Goal: Task Accomplishment & Management: Complete application form

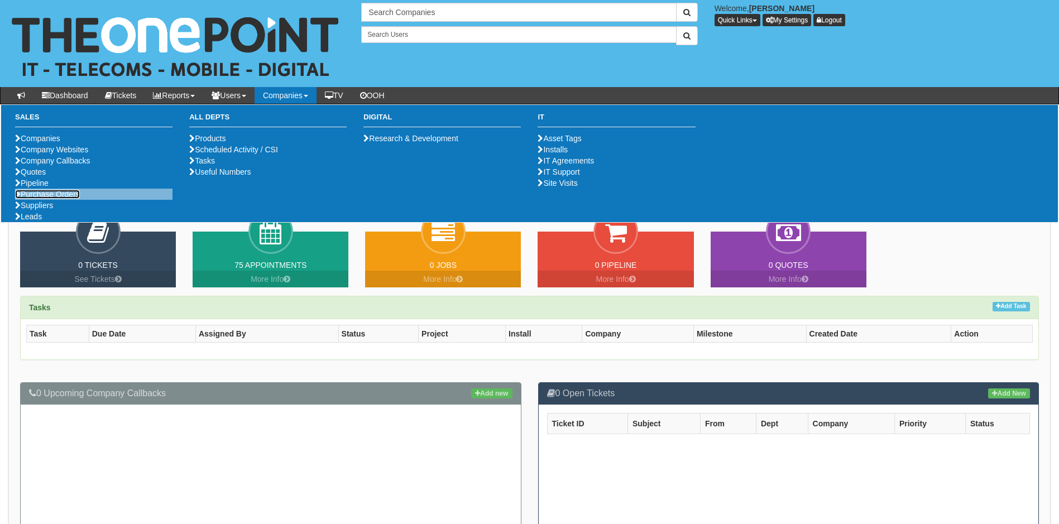
click at [45, 199] on link "Purchase Orders" at bounding box center [47, 194] width 65 height 9
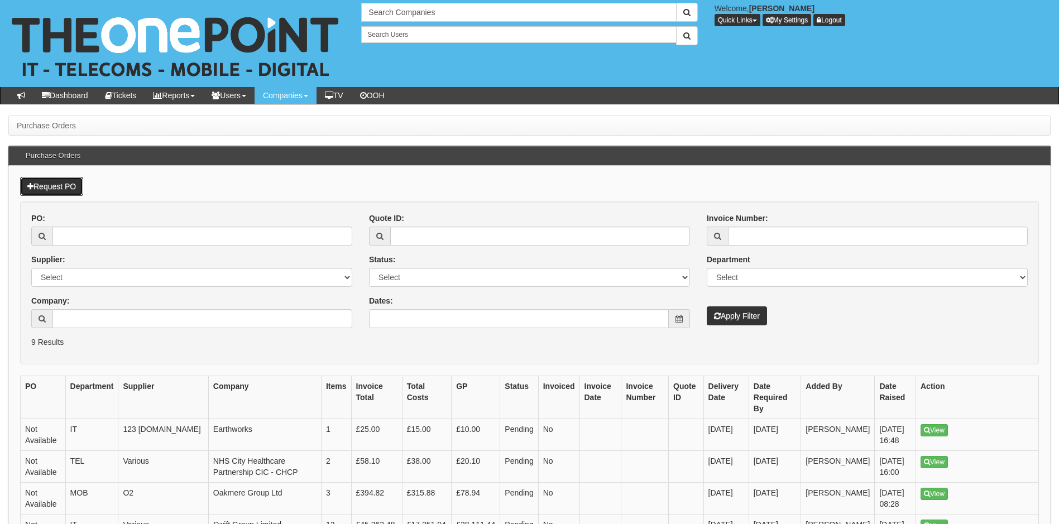
click at [68, 185] on link "Request PO" at bounding box center [51, 186] width 63 height 19
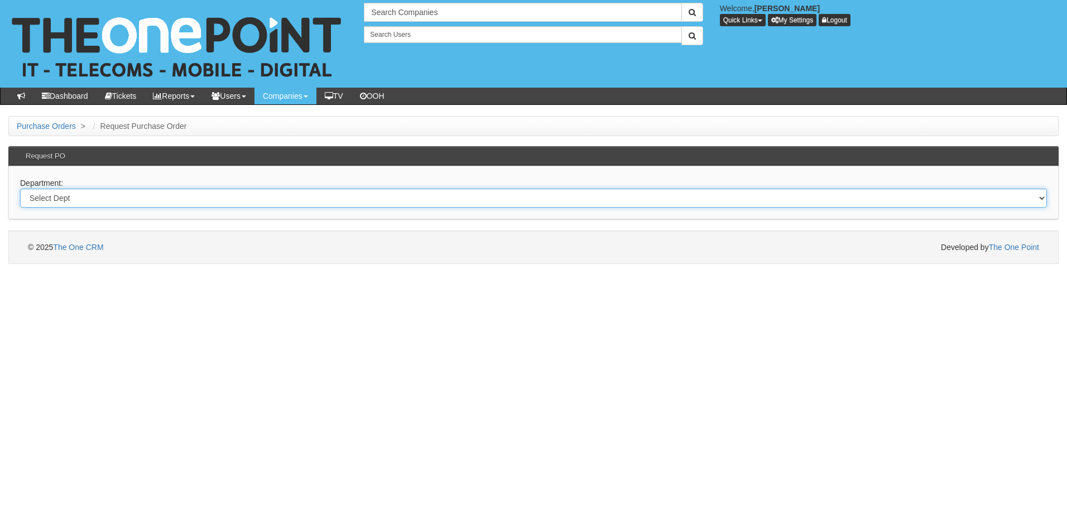
click at [106, 197] on select "Select Dept Digital Internal IT Mobiles Marketing Telecoms" at bounding box center [533, 198] width 1027 height 19
select select "?pipeID=&dept=TEL"
click at [20, 189] on select "Select Dept Digital Internal IT Mobiles Marketing Telecoms" at bounding box center [533, 198] width 1027 height 19
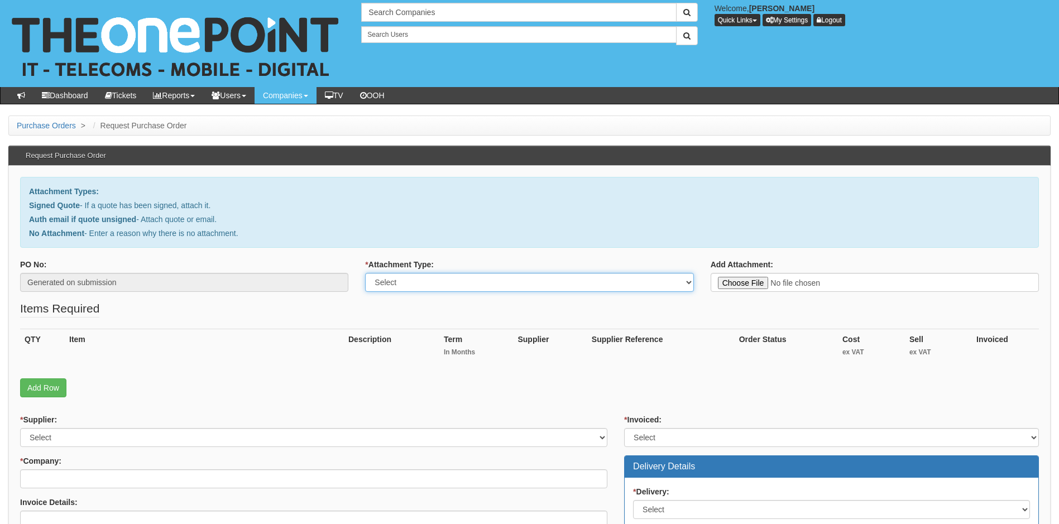
click at [493, 284] on select "Select Signed Quote Auth email with quote if unsigned No Attachment" at bounding box center [529, 282] width 328 height 19
select select "Signed Quote"
click at [365, 273] on select "Select Signed Quote Auth email with quote if unsigned No Attachment" at bounding box center [529, 282] width 328 height 19
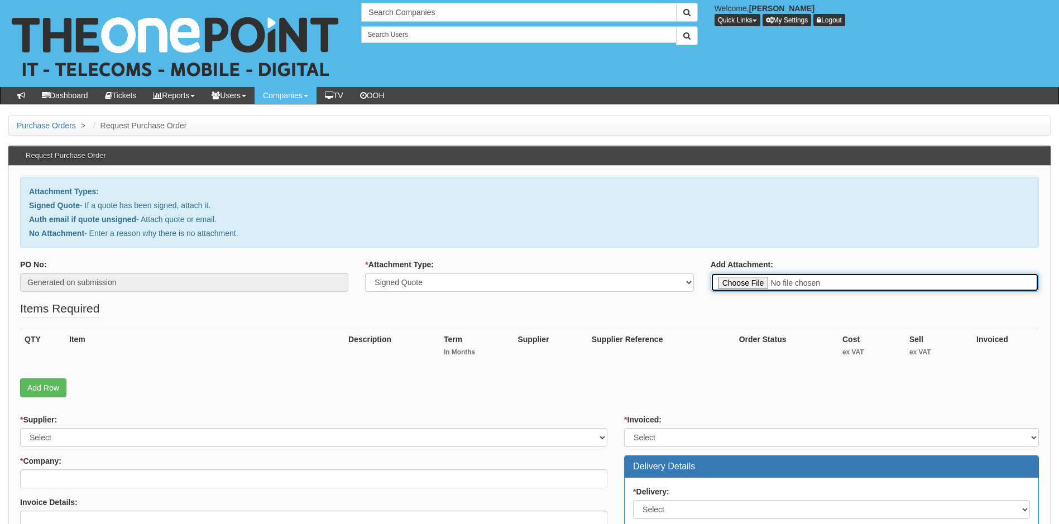
click at [746, 285] on input "Add Attachment:" at bounding box center [875, 282] width 328 height 19
type input "C:\fakepath\Tigers Removal - New Jabra Headsets.pdf"
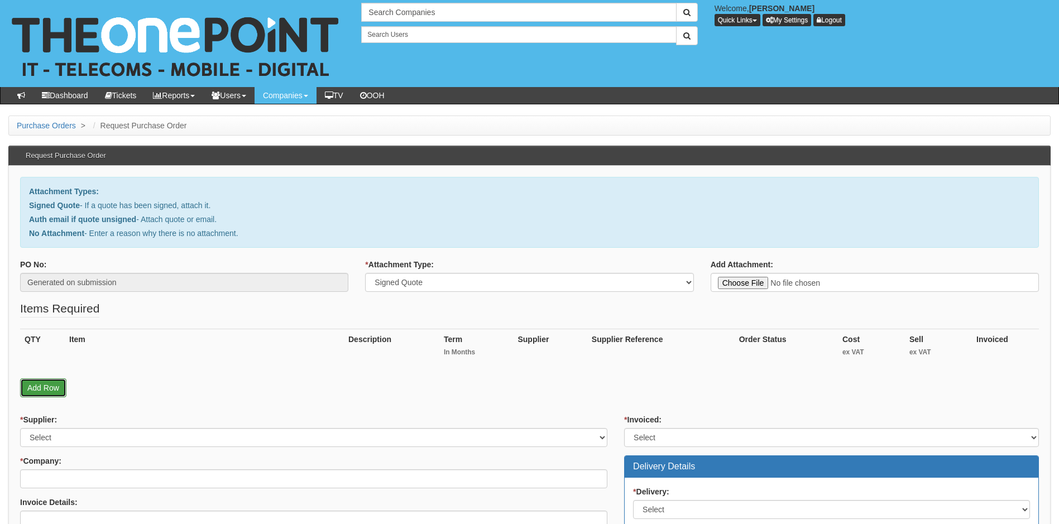
click at [44, 391] on link "Add Row" at bounding box center [43, 387] width 46 height 19
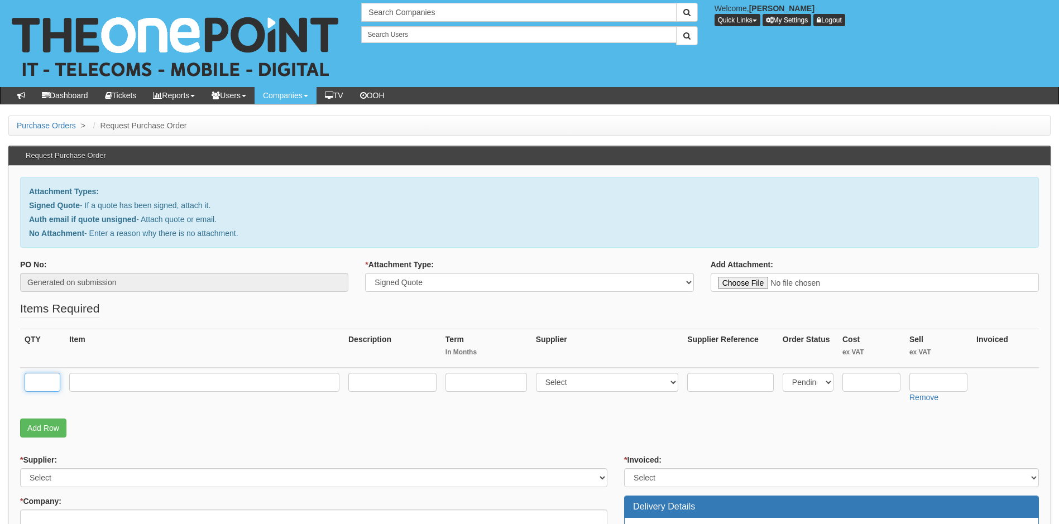
click at [39, 376] on input "text" at bounding box center [43, 382] width 36 height 19
type input "2"
click at [166, 387] on input "text" at bounding box center [204, 382] width 270 height 19
click at [146, 382] on input "text" at bounding box center [204, 382] width 270 height 19
paste input "Jabra Evolve 65 TE Wireless headset"
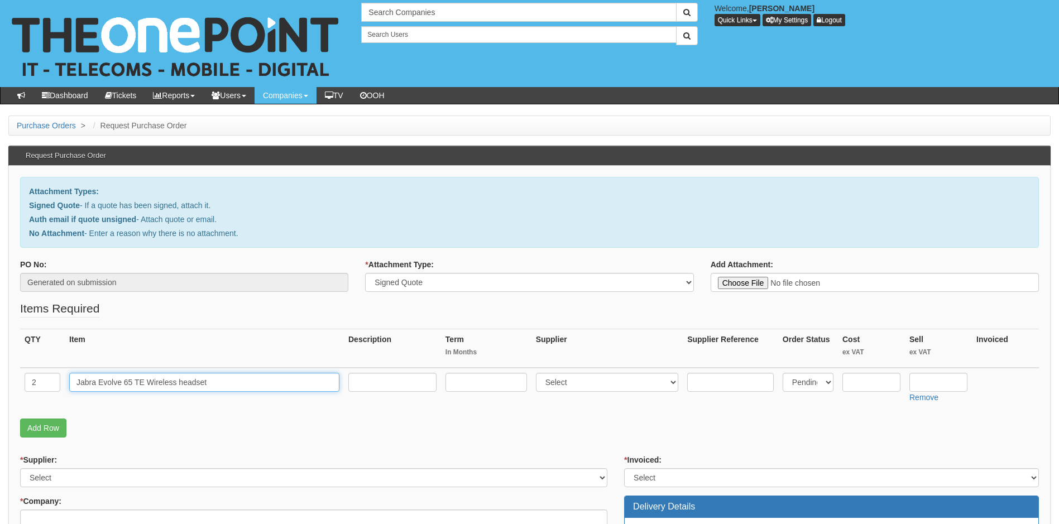
type input "Jabra Evolve 65 TE Wireless headset"
type input "0"
click at [617, 386] on select "Select 123 REG.co.uk 1Password 3 4Gon AA Jones Electric Ltd Abzorb Access Group…" at bounding box center [607, 382] width 143 height 19
select select "291"
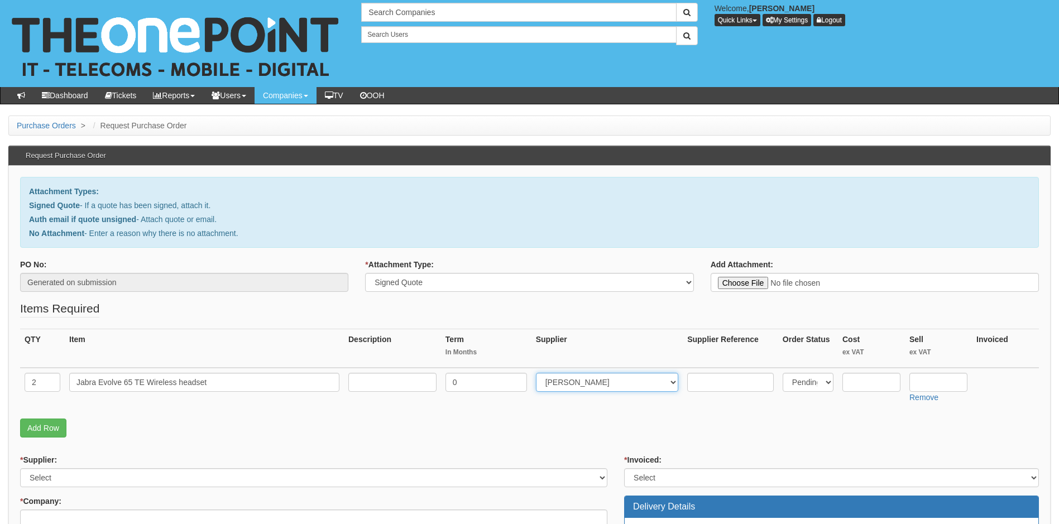
click at [538, 373] on select "Select 123 REG.co.uk 1Password 3 4Gon AA Jones Electric Ltd Abzorb Access Group…" at bounding box center [607, 382] width 143 height 19
type input "80.46"
type input "125"
click at [30, 427] on link "Add Row" at bounding box center [43, 428] width 46 height 19
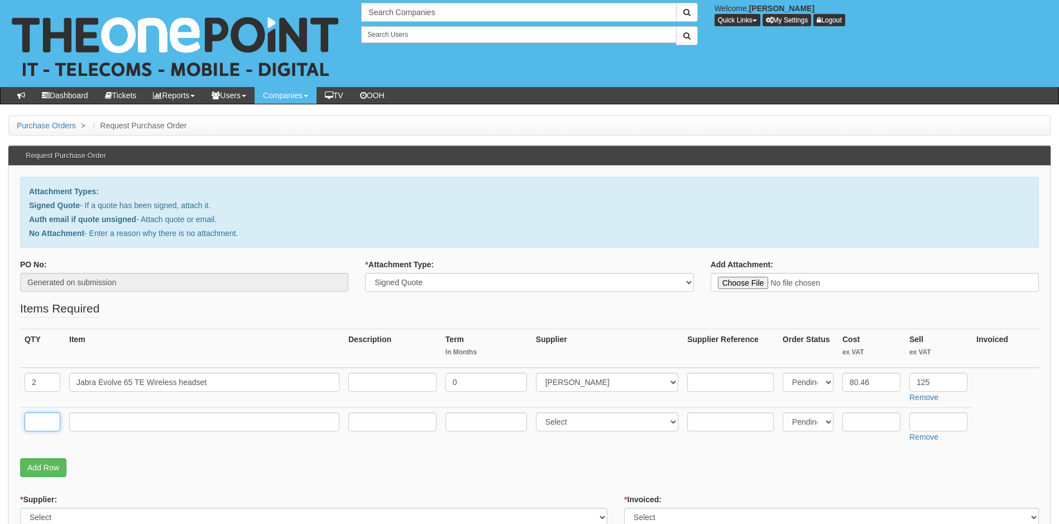
click at [32, 421] on input "text" at bounding box center [43, 422] width 36 height 19
type input "1"
type input "Delivery"
type input "0"
select select "81"
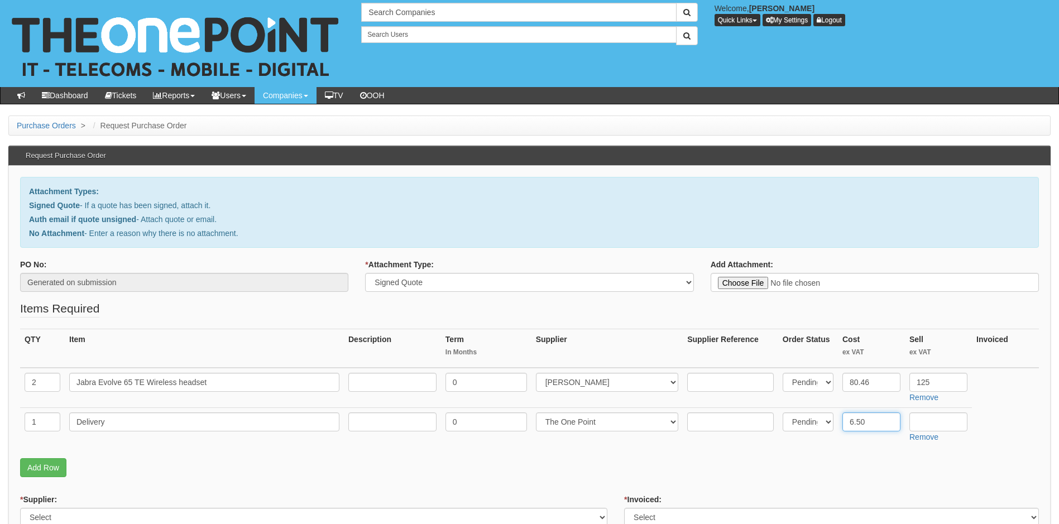
type input "6.50"
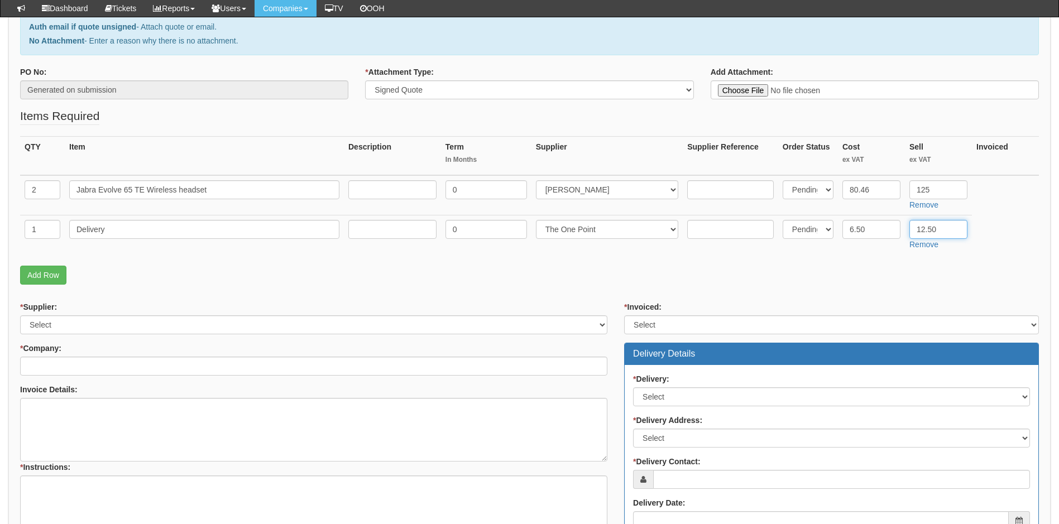
scroll to position [223, 0]
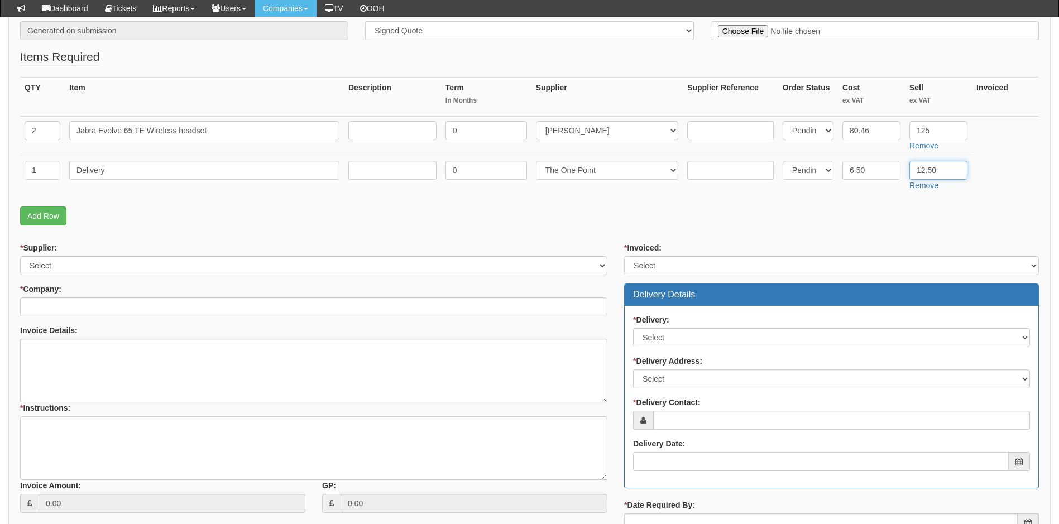
type input "12.50"
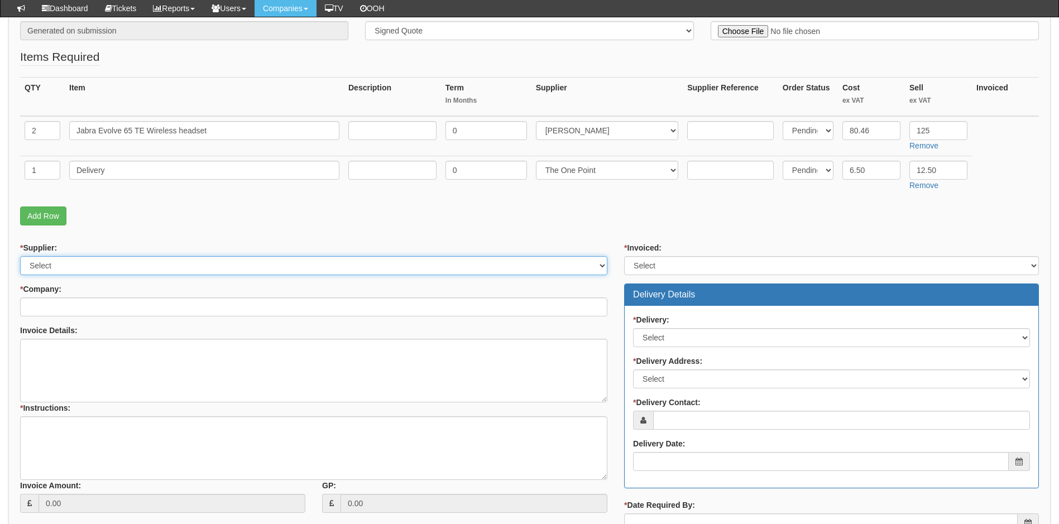
click at [164, 261] on select "Select 123 REG.co.uk 1Password 3 4Gon AA Jones Electric Ltd Abzorb Access Group…" at bounding box center [313, 265] width 587 height 19
select select "291"
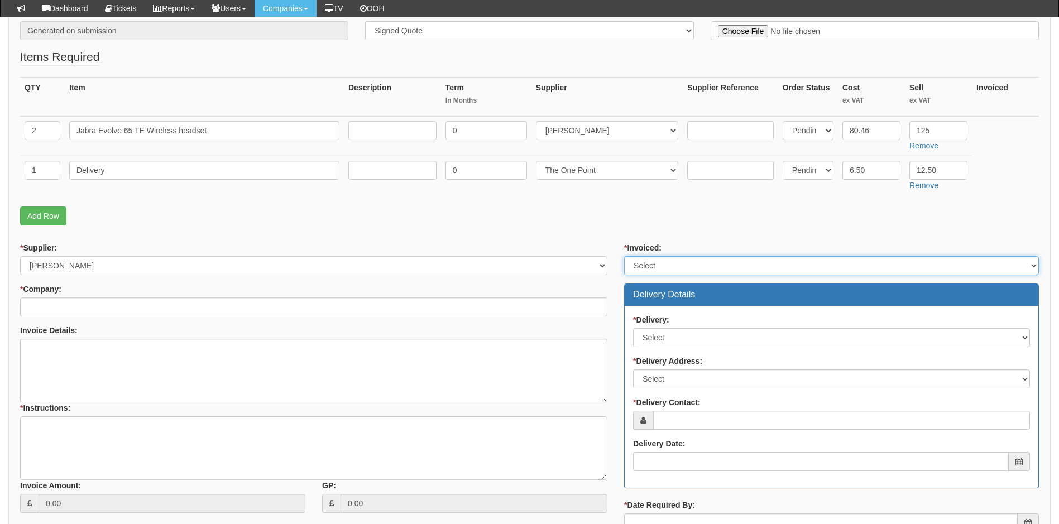
click at [684, 263] on select "Select Yes No N/A STB (part of order)" at bounding box center [831, 265] width 415 height 19
select select "1"
click at [624, 256] on select "Select Yes No N/A STB (part of order)" at bounding box center [831, 265] width 415 height 19
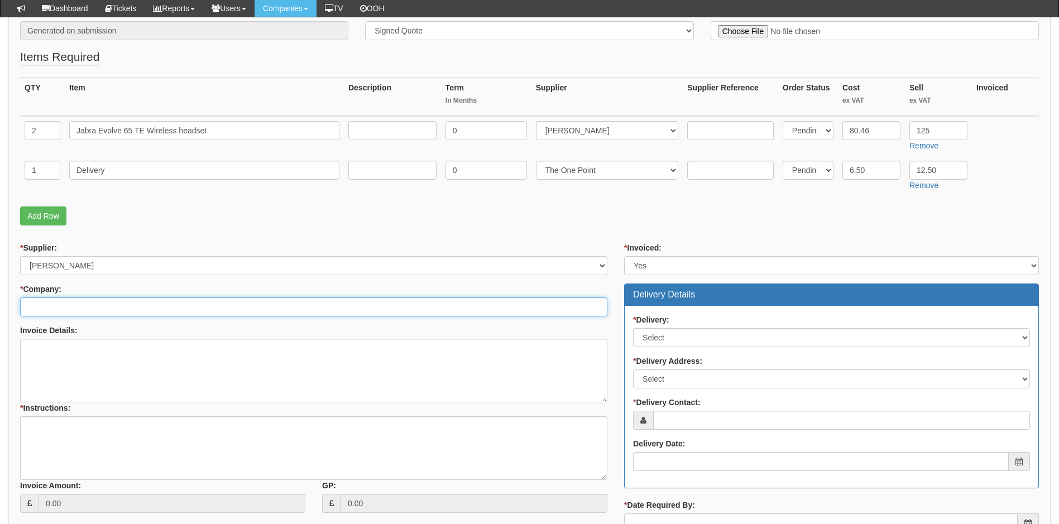
click at [114, 310] on input "* Company:" at bounding box center [313, 307] width 587 height 19
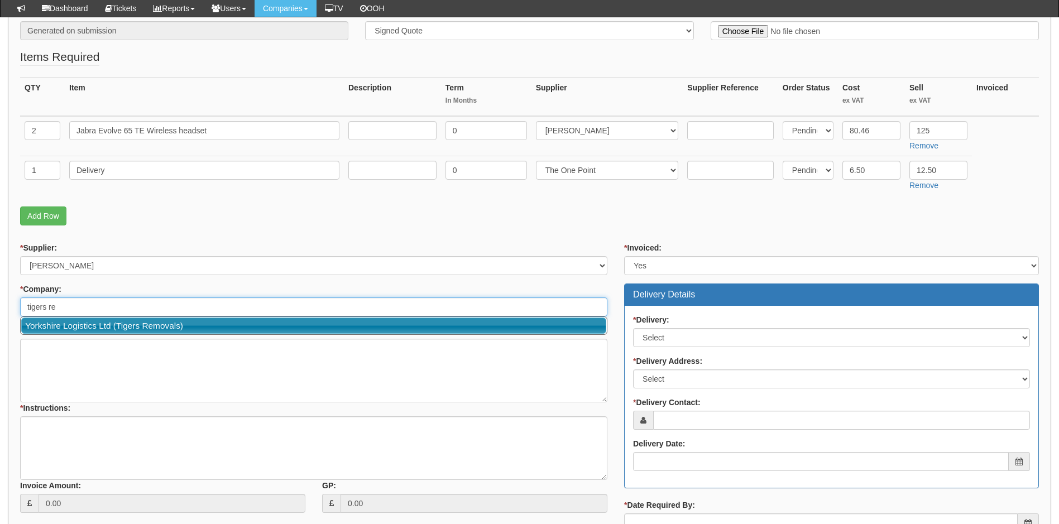
click at [103, 327] on link "Yorkshire Logistics Ltd (Tigers Removals)" at bounding box center [313, 326] width 585 height 16
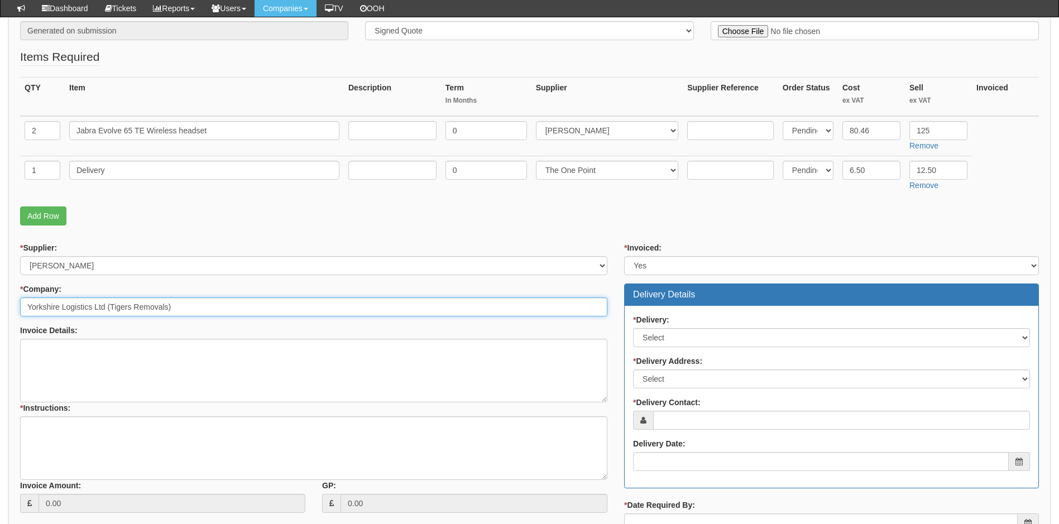
type input "Yorkshire Logistics Ltd (Tigers Removals)"
click at [672, 333] on select "Select No Not Applicable Yes" at bounding box center [831, 337] width 397 height 19
select select "1"
click at [633, 328] on select "Select No Not Applicable Yes" at bounding box center [831, 337] width 397 height 19
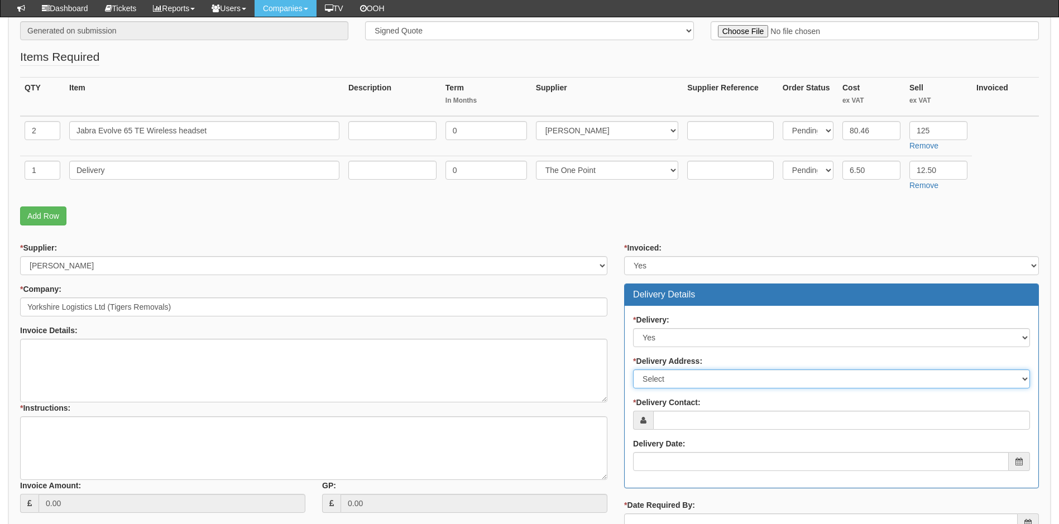
click at [675, 380] on select "Select Not Applicable Main Address - HU3 6JR Other" at bounding box center [831, 379] width 397 height 19
click at [633, 370] on select "Select Not Applicable Main Address - HU3 6JR Other" at bounding box center [831, 379] width 397 height 19
click at [892, 381] on select "Select Not Applicable Main Address - HU3 6JR Other" at bounding box center [831, 379] width 397 height 19
select select "other"
click at [633, 370] on select "Select Not Applicable Main Address - HU3 6JR Other" at bounding box center [831, 379] width 397 height 19
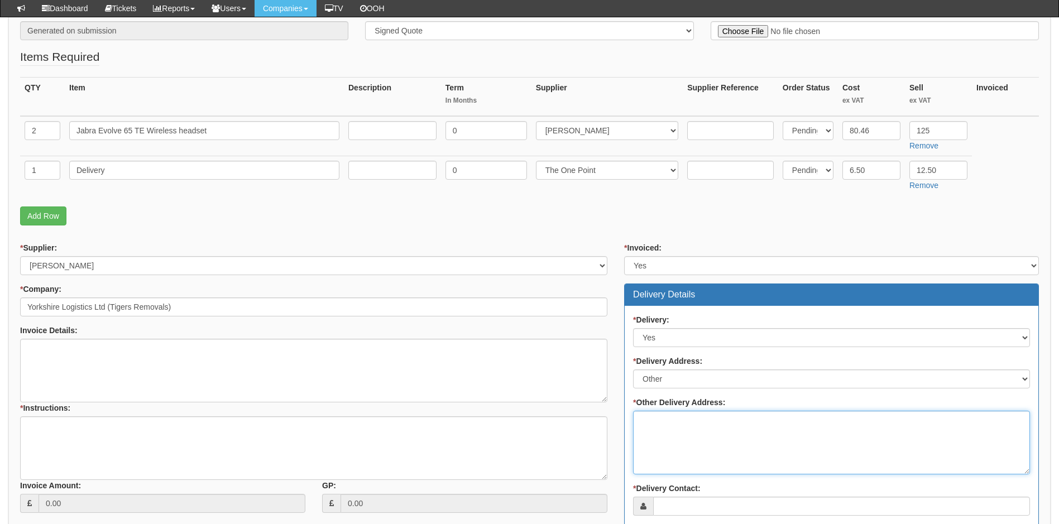
click at [674, 425] on textarea "* Other Delivery Address:" at bounding box center [831, 443] width 397 height 64
paste textarea "Tigers Removal Unit 1, Reservoir Road Hull, East Yorkshire HU6 7QD"
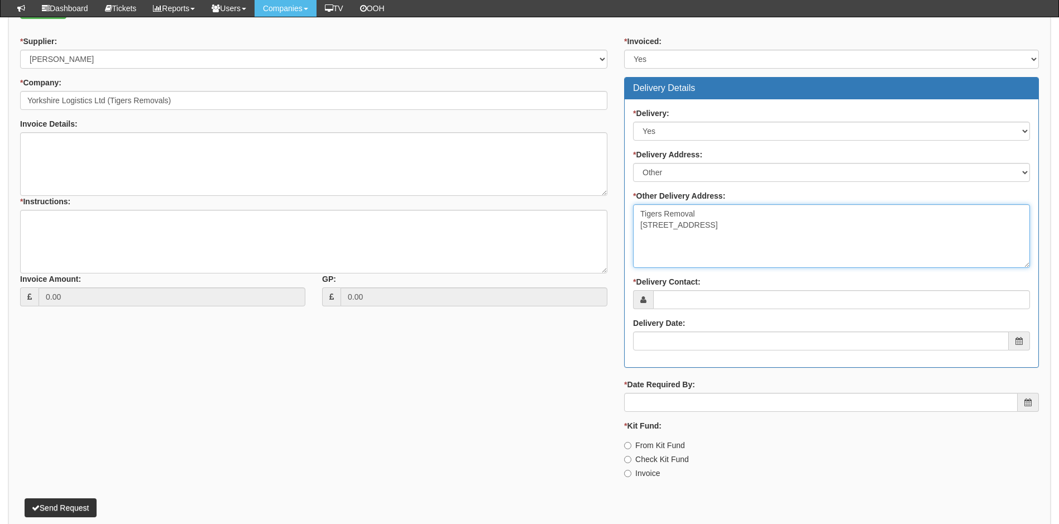
scroll to position [447, 0]
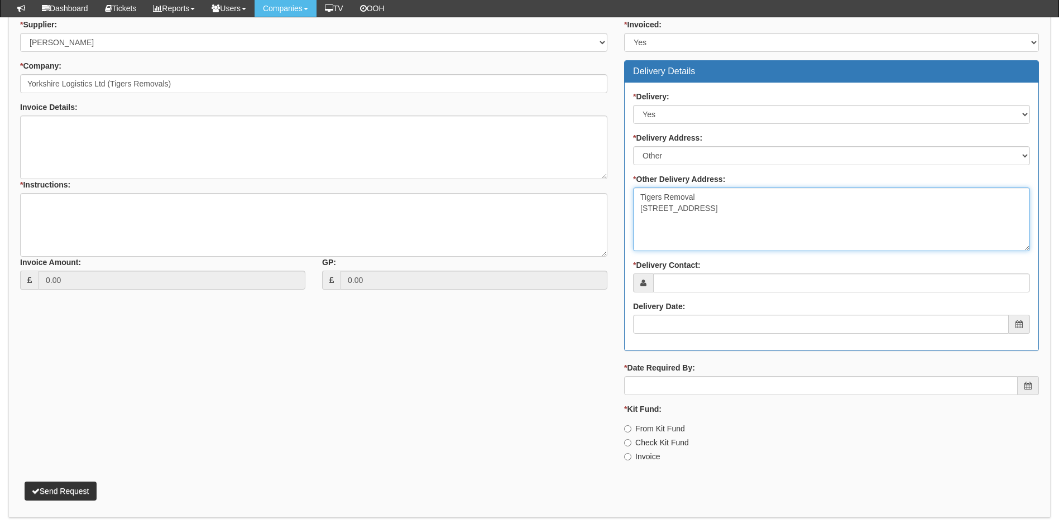
type textarea "Tigers Removal Unit 1, Reservoir Road Hull, East Yorkshire HU6 7QD"
click at [695, 284] on input "* Delivery Contact:" at bounding box center [841, 283] width 377 height 19
click at [752, 287] on input "* Delivery Contact:" at bounding box center [841, 283] width 377 height 19
paste input "accounts@tigersremovals.co.uk"
type input "accounts@tigersremovals.co.uk"
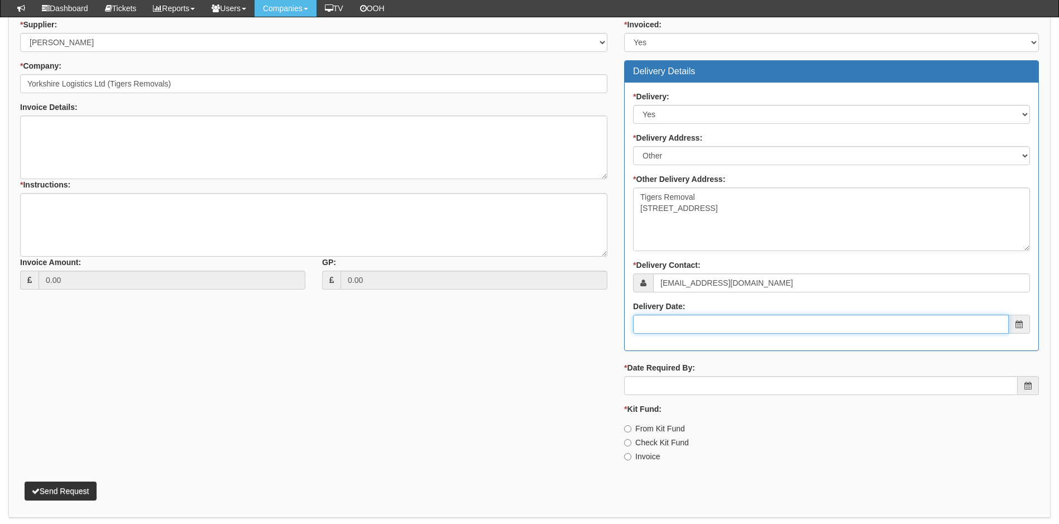
click at [713, 323] on input "Delivery Date:" at bounding box center [821, 324] width 376 height 19
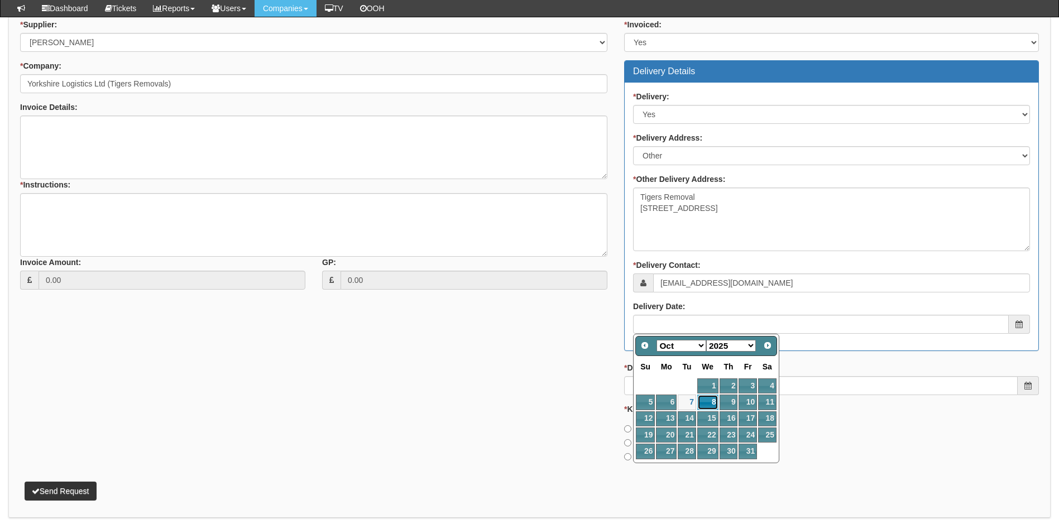
click at [706, 404] on link "8" at bounding box center [707, 402] width 21 height 15
type input "2025-10-08"
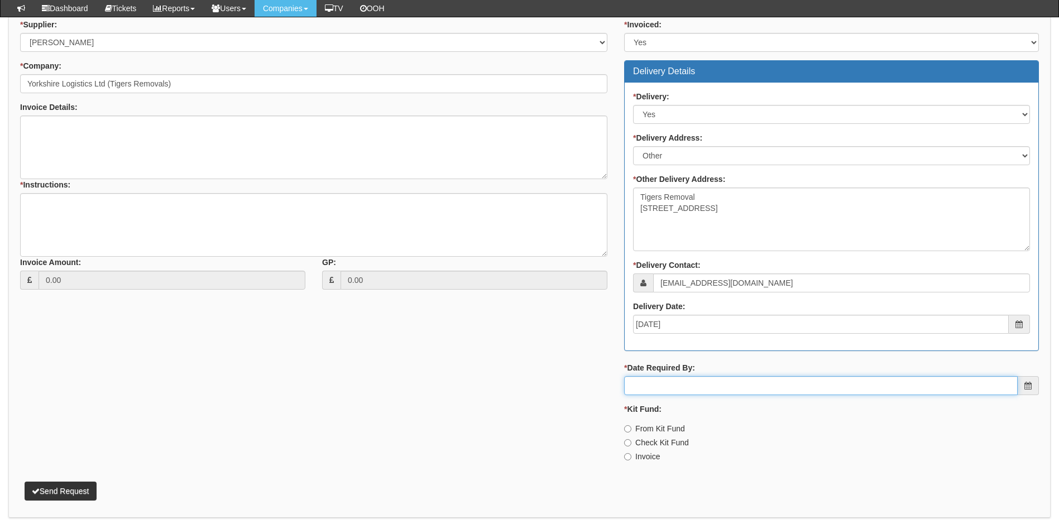
click at [649, 382] on input "* Date Required By:" at bounding box center [821, 385] width 394 height 19
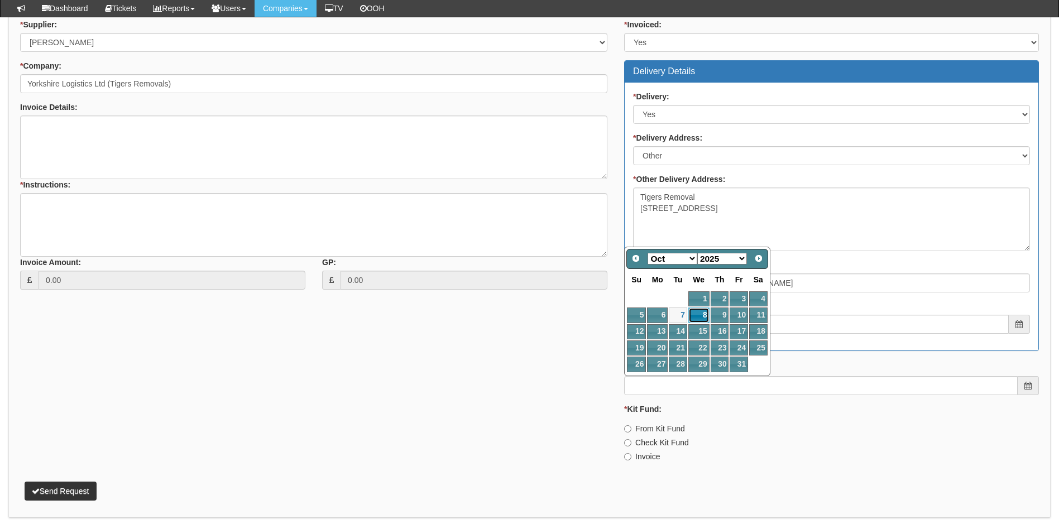
drag, startPoint x: 702, startPoint y: 314, endPoint x: 702, endPoint y: 326, distance: 12.3
click at [703, 314] on link "8" at bounding box center [698, 315] width 21 height 15
type input "2025-10-08"
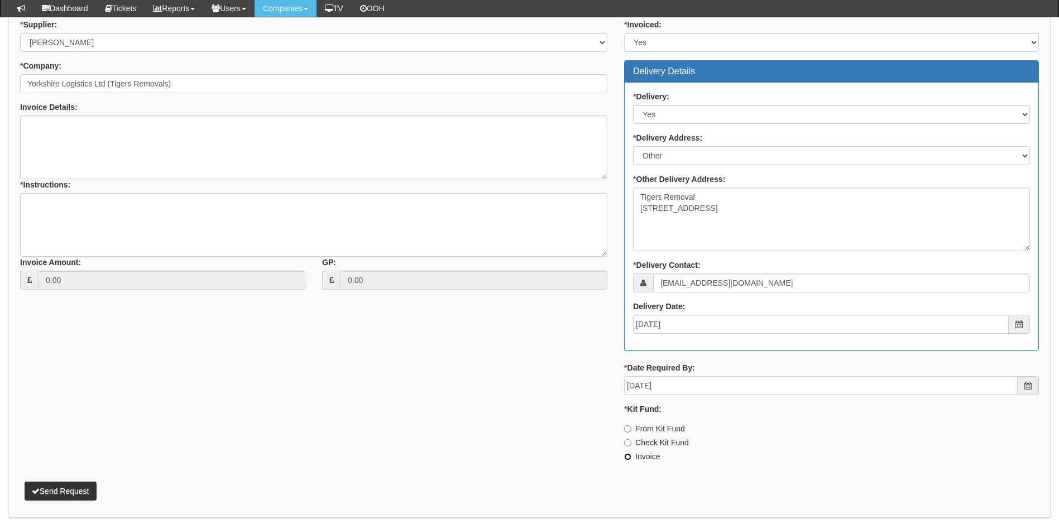
click at [627, 454] on input "Invoice" at bounding box center [627, 456] width 7 height 7
radio input "true"
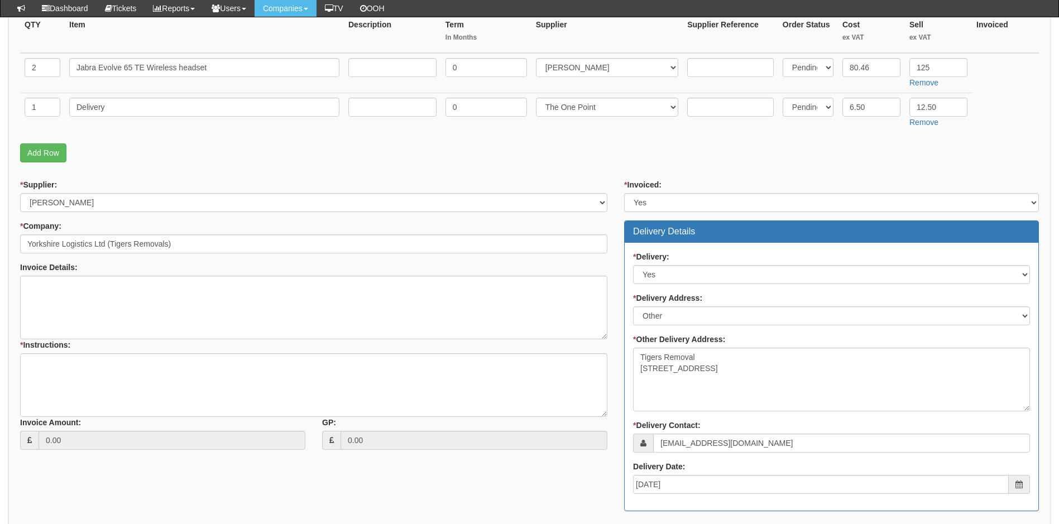
scroll to position [279, 0]
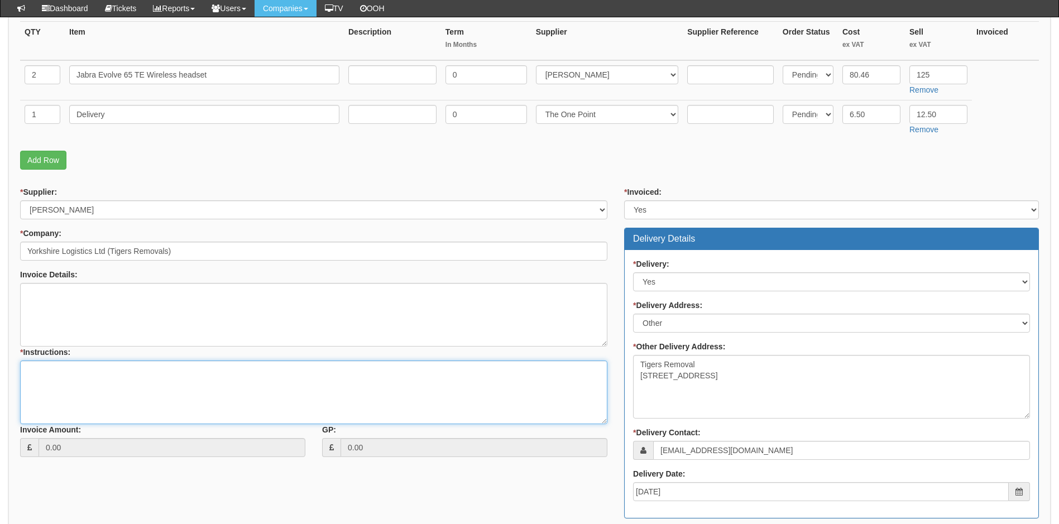
click at [71, 376] on textarea "* Instructions:" at bounding box center [313, 393] width 587 height 64
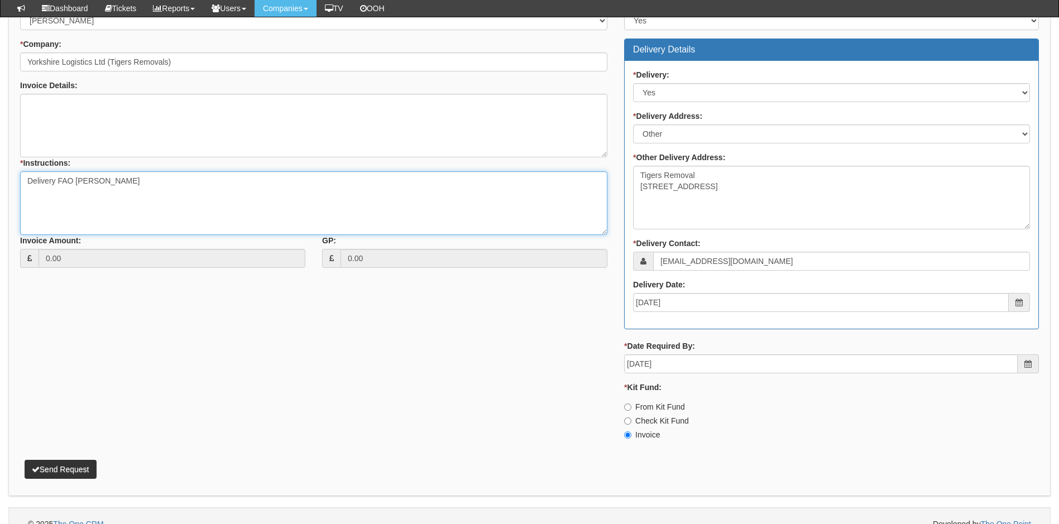
scroll to position [485, 0]
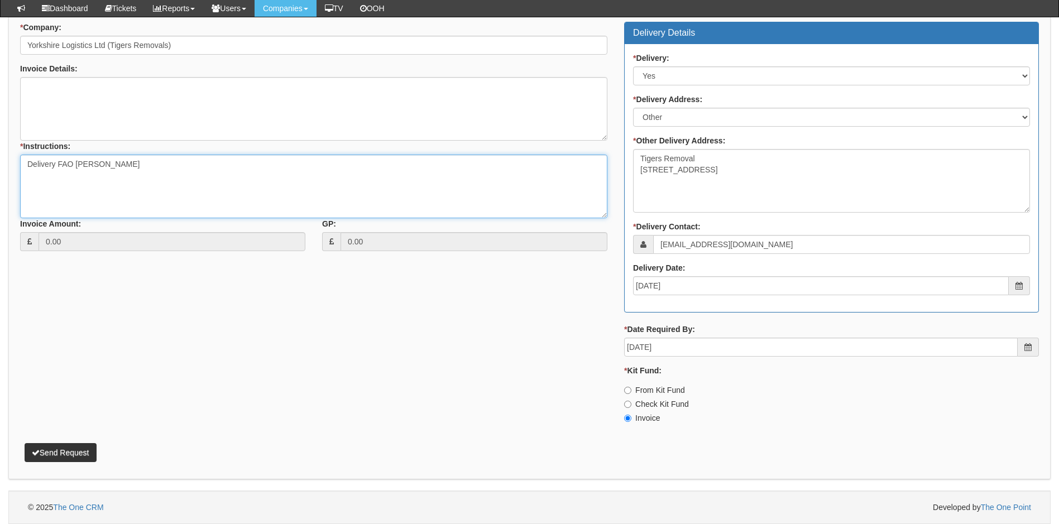
type textarea "Delivery FAO Maggie Opie"
click at [65, 455] on button "Send Request" at bounding box center [61, 452] width 72 height 19
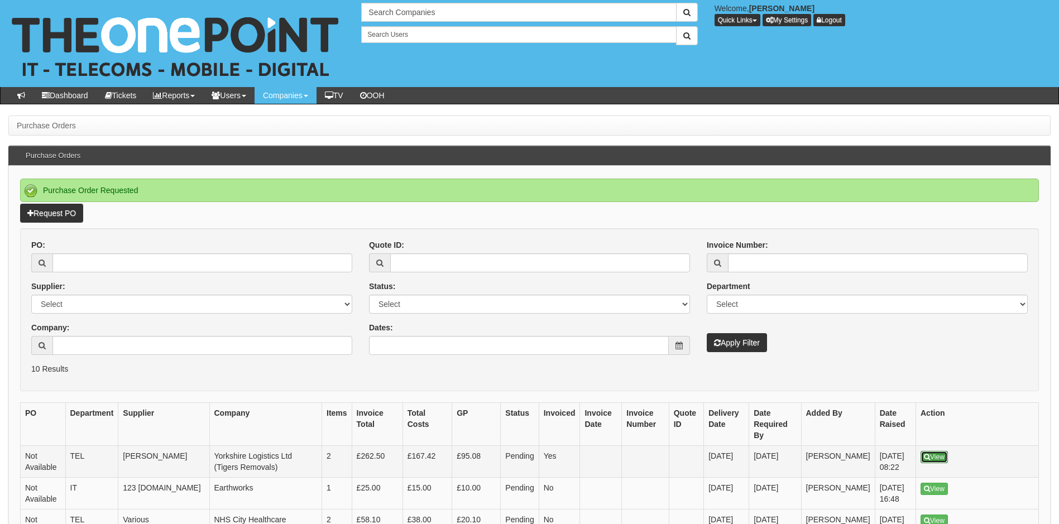
click at [936, 451] on link "View" at bounding box center [934, 457] width 27 height 12
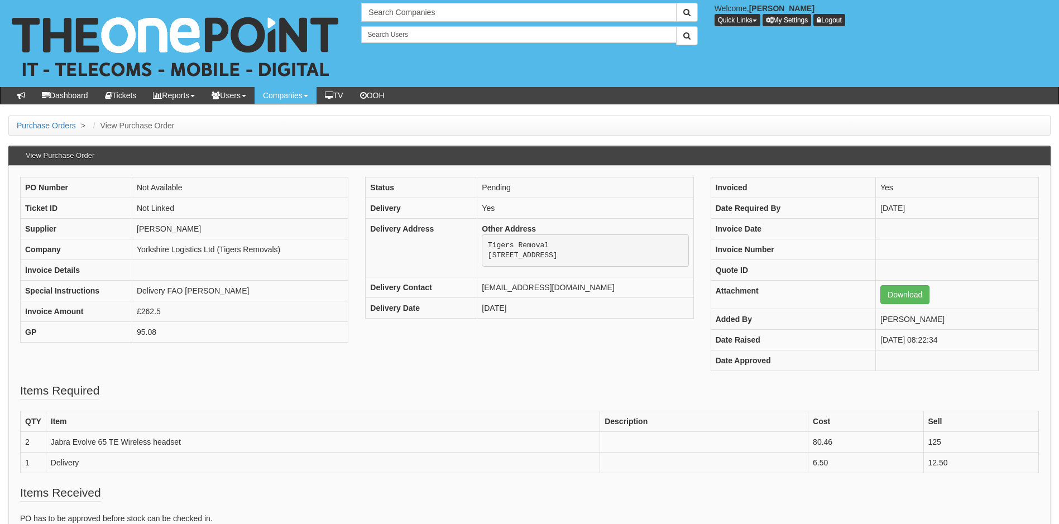
click at [253, 386] on fieldset "Items Required QTY Item Description Cost Sell 2 Jabra Evolve 65 TE Wireless hea…" at bounding box center [529, 433] width 1019 height 102
